Goal: Task Accomplishment & Management: Manage account settings

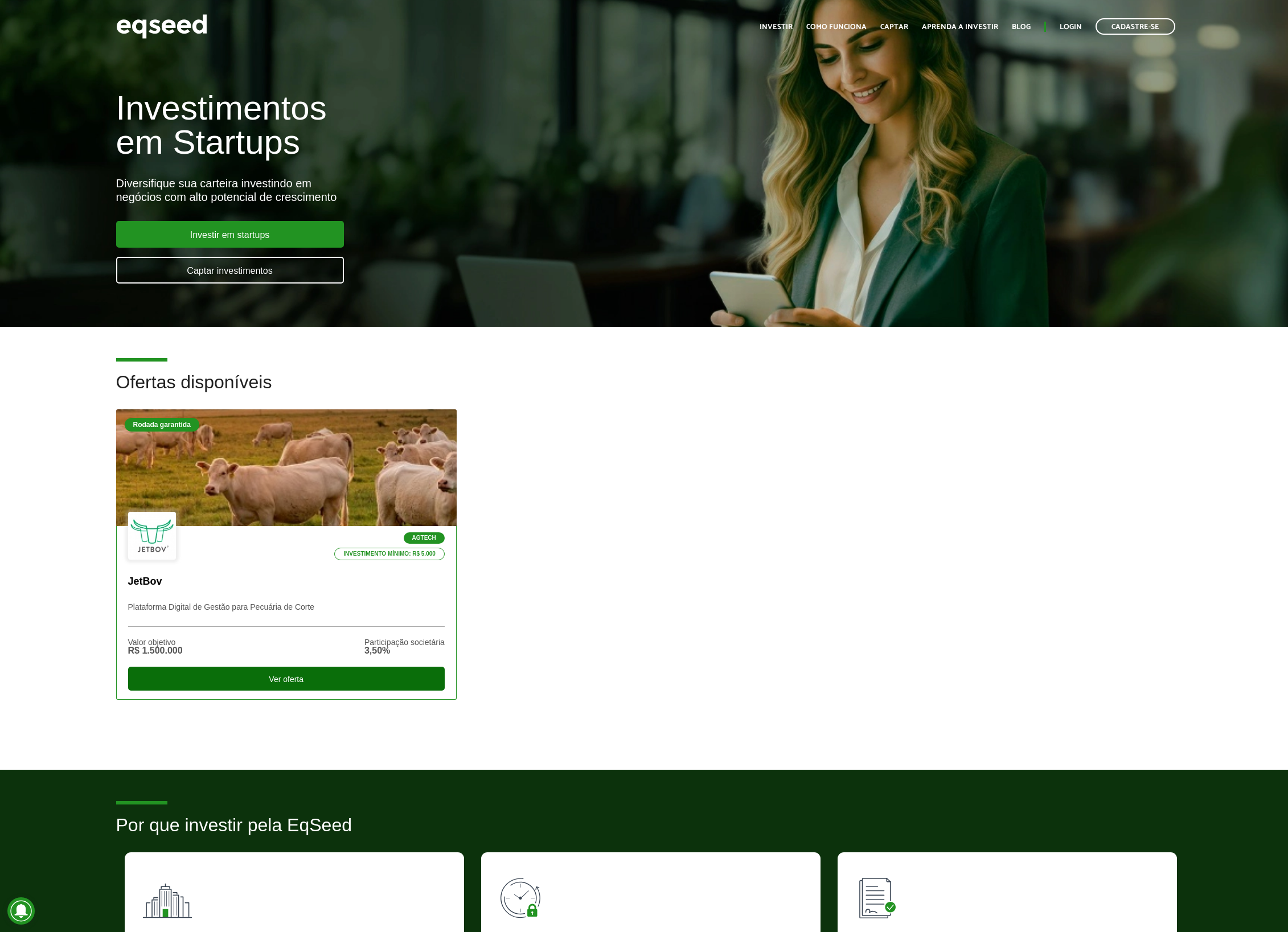
click at [298, 679] on div "Ver oferta" at bounding box center [286, 679] width 316 height 24
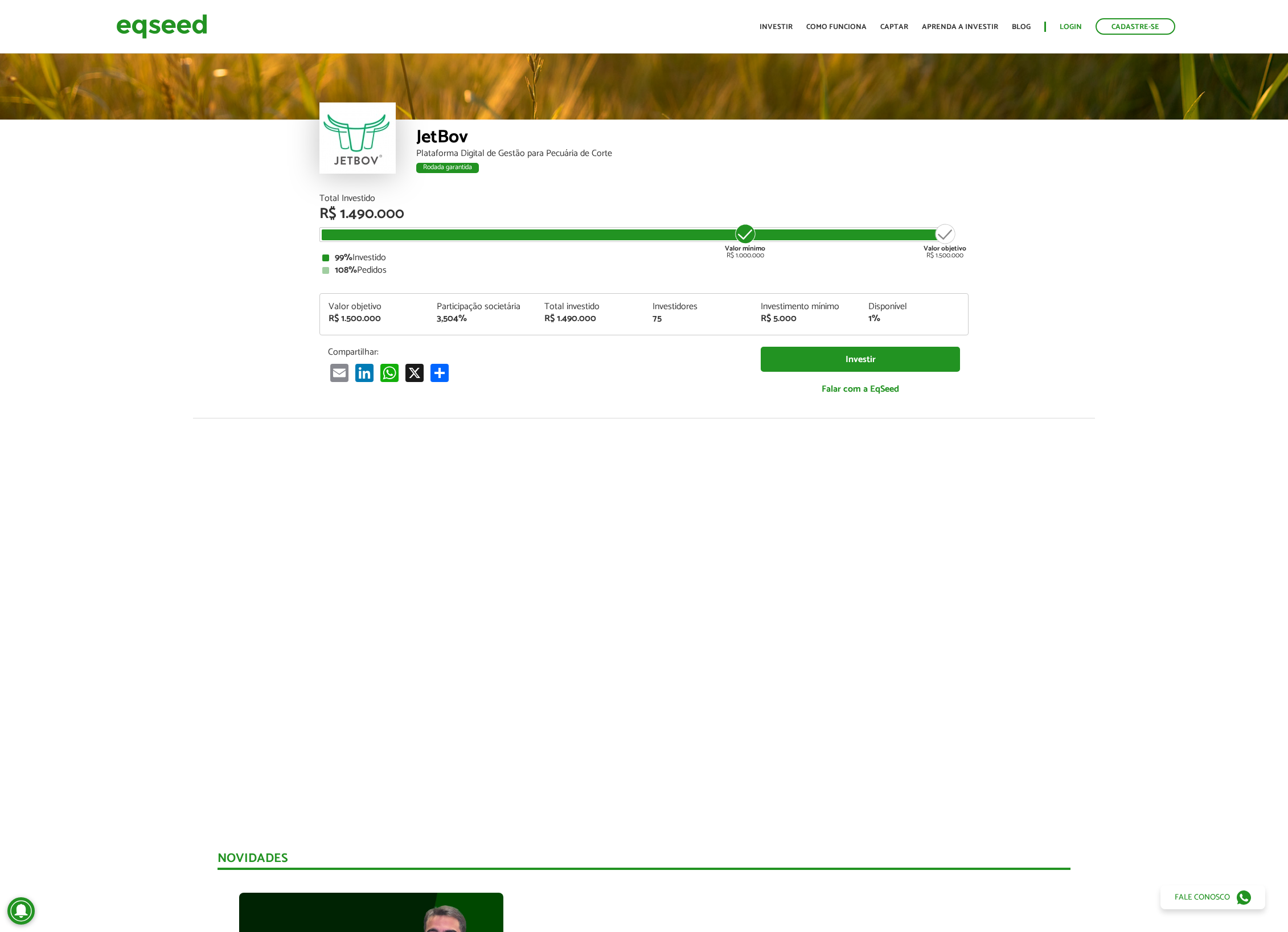
click at [1080, 28] on link "Login" at bounding box center [1071, 27] width 22 height 7
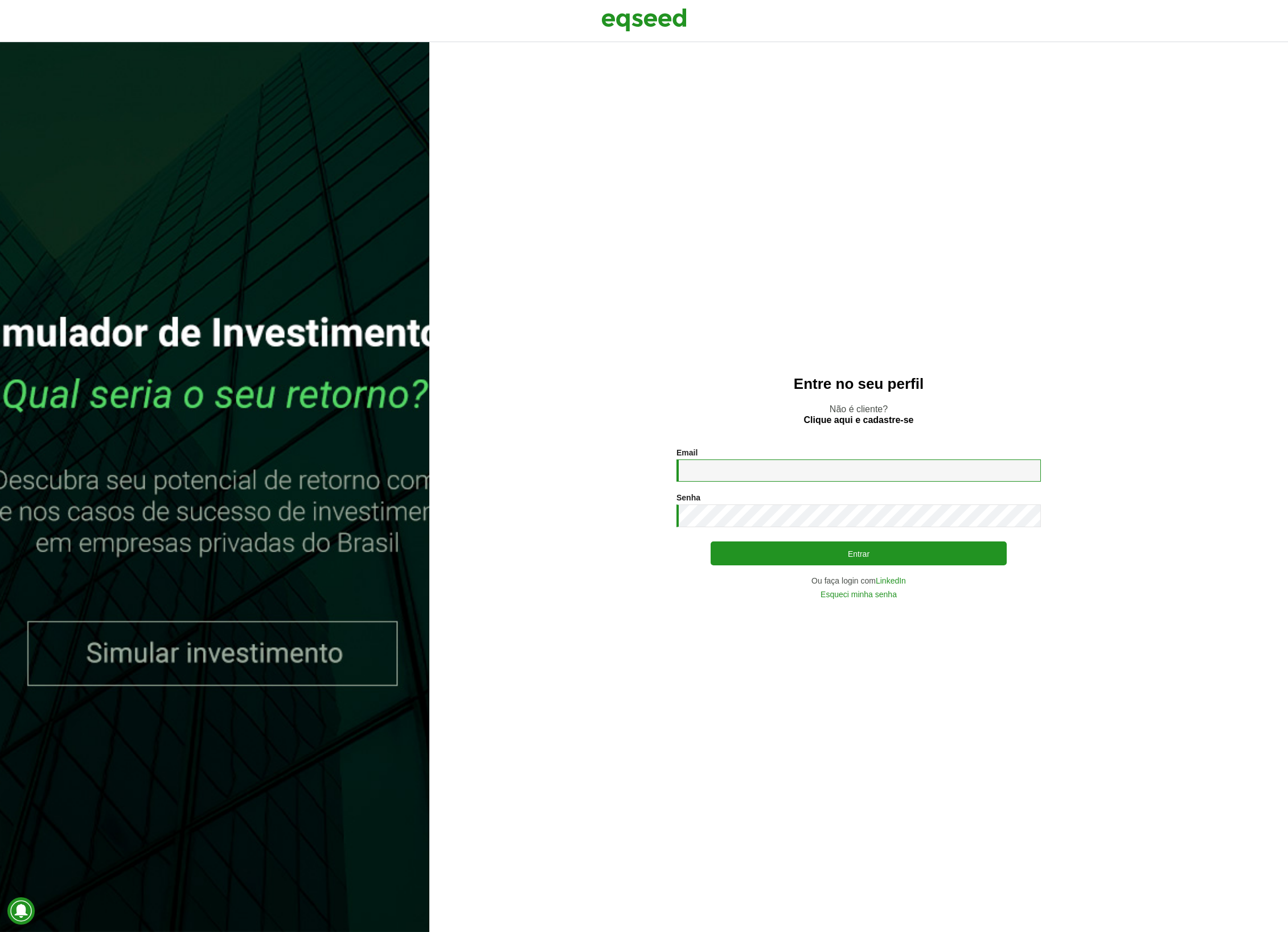
type input "**********"
click at [760, 547] on button "Entrar" at bounding box center [859, 554] width 296 height 24
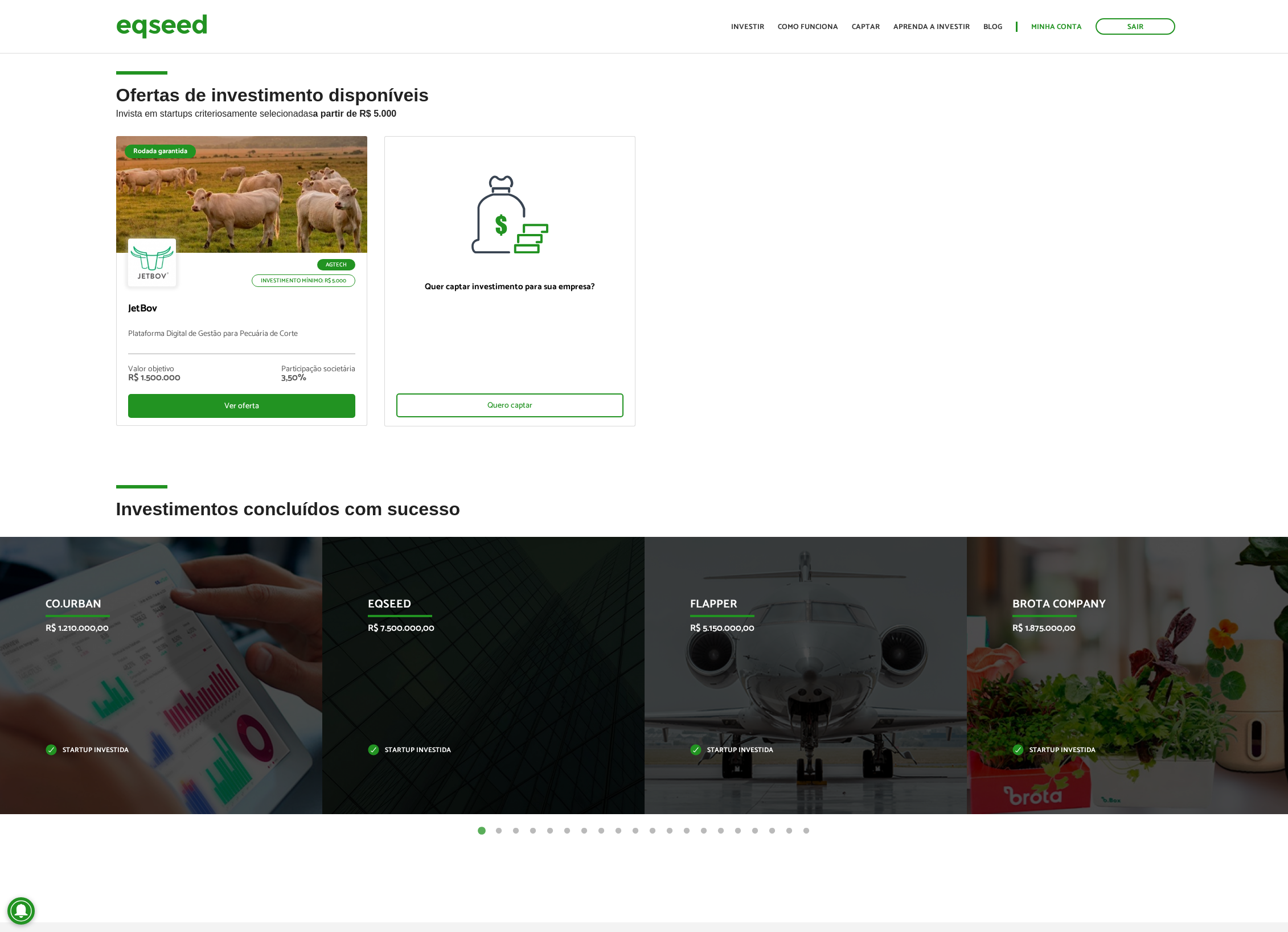
click at [1072, 34] on ul "Início Investir Como funciona Captar Aprenda a investir Blog Minha conta Sair" at bounding box center [953, 26] width 456 height 17
click at [1070, 26] on link "Minha conta" at bounding box center [1056, 27] width 50 height 7
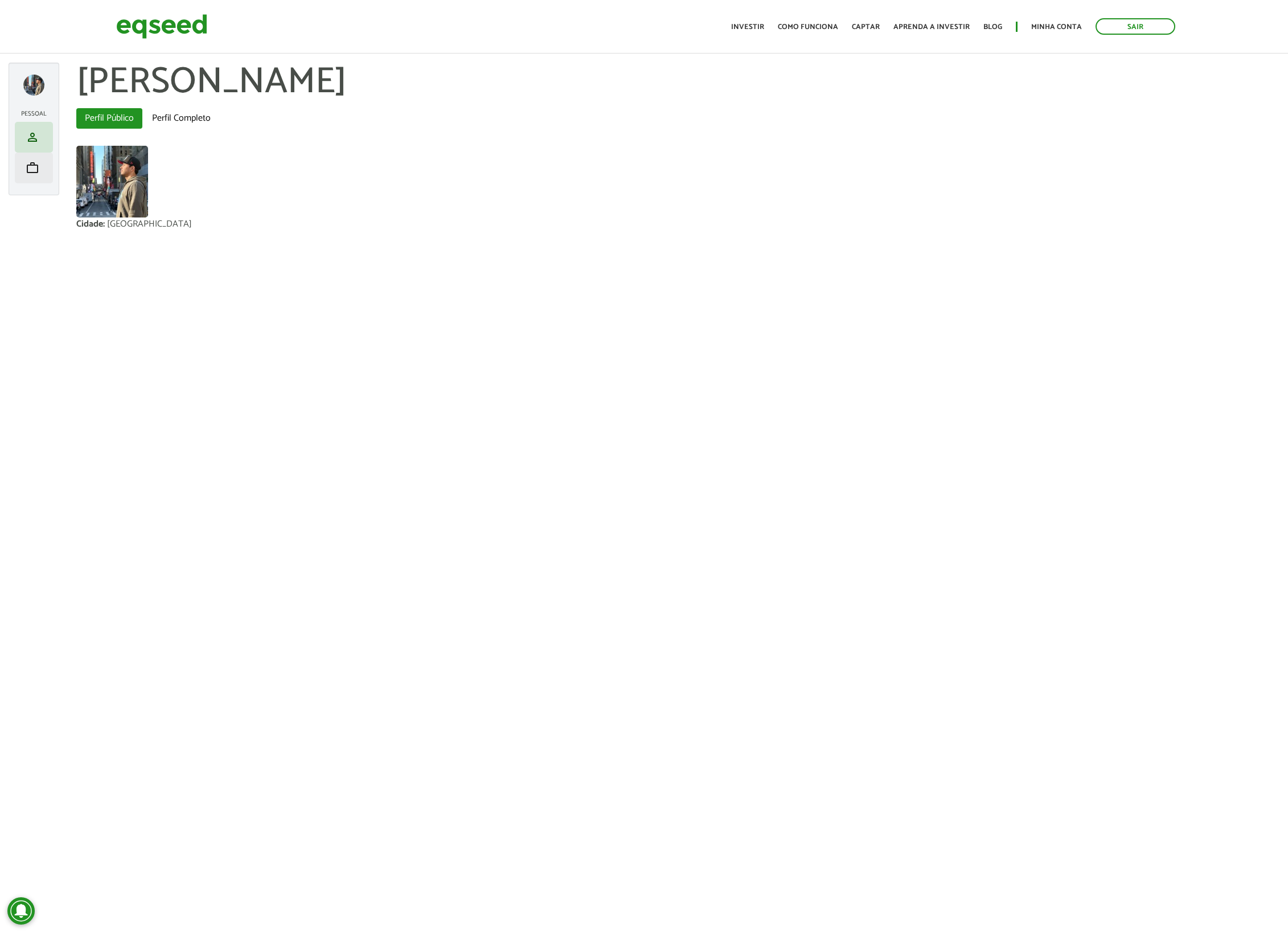
click at [33, 173] on span "work" at bounding box center [32, 168] width 14 height 14
